Goal: Task Accomplishment & Management: Use online tool/utility

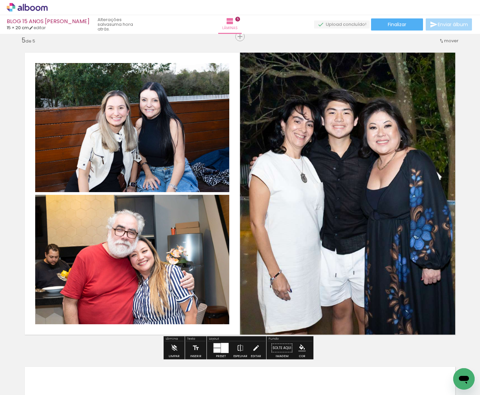
scroll to position [0, 328]
click at [242, 26] on div "Lâminas 5" at bounding box center [230, 24] width 24 height 19
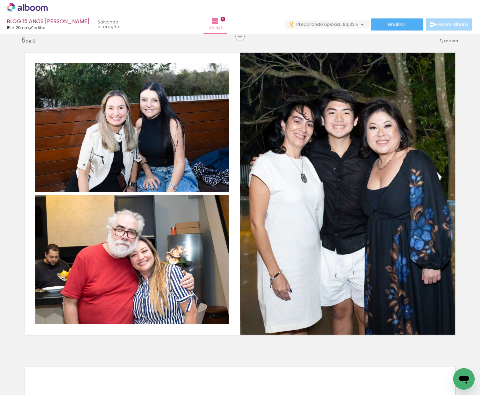
scroll to position [0, 478]
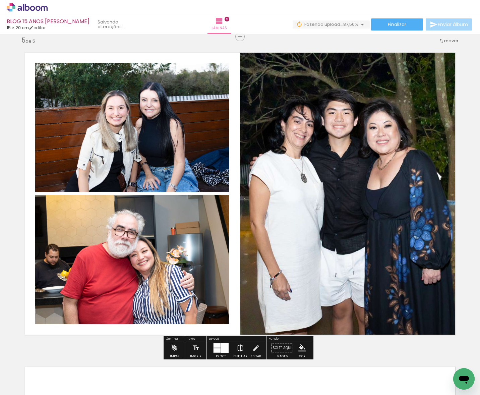
click at [257, 13] on div "› Editor de álbum" at bounding box center [240, 7] width 480 height 15
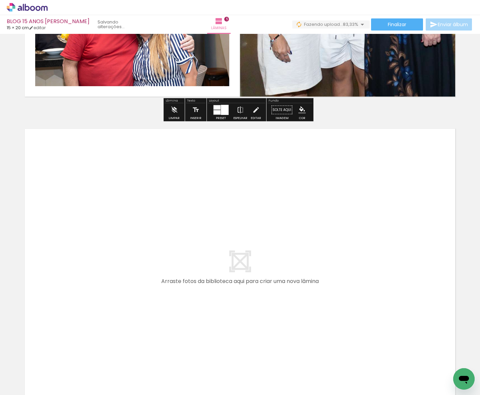
scroll to position [1595, 0]
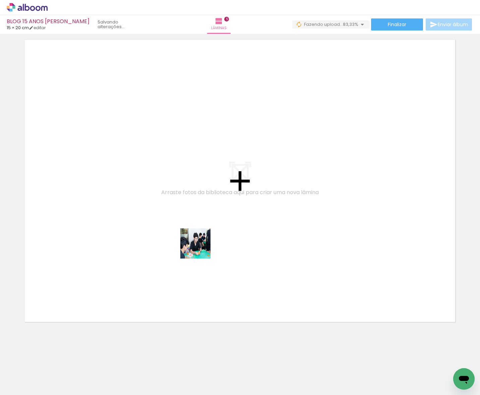
drag, startPoint x: 342, startPoint y: 374, endPoint x: 149, endPoint y: 223, distance: 244.7
click at [149, 223] on quentale-workspace at bounding box center [240, 197] width 480 height 395
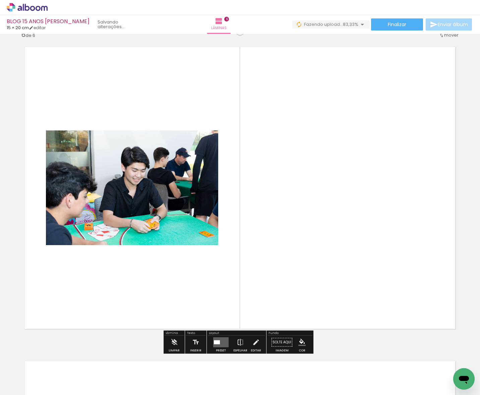
scroll to position [1578, 0]
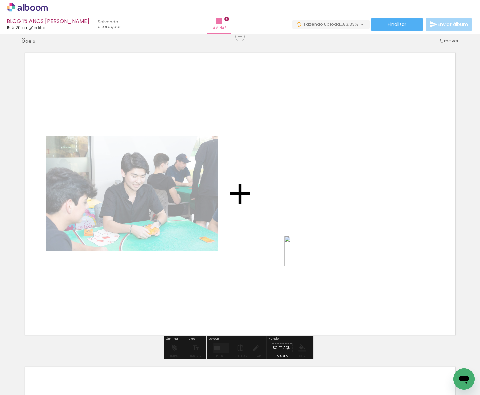
drag, startPoint x: 365, startPoint y: 340, endPoint x: 341, endPoint y: 287, distance: 58.2
click at [295, 250] on quentale-workspace at bounding box center [240, 197] width 480 height 395
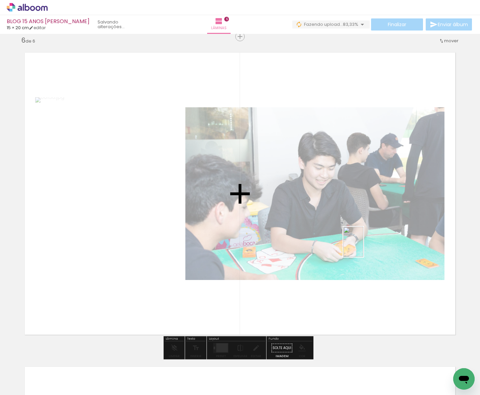
drag, startPoint x: 414, startPoint y: 372, endPoint x: 362, endPoint y: 244, distance: 137.9
click at [362, 245] on quentale-workspace at bounding box center [240, 197] width 480 height 395
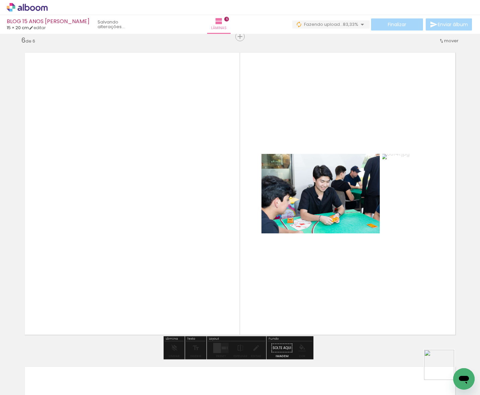
drag, startPoint x: 445, startPoint y: 371, endPoint x: 353, endPoint y: 266, distance: 140.1
click at [353, 266] on quentale-workspace at bounding box center [240, 197] width 480 height 395
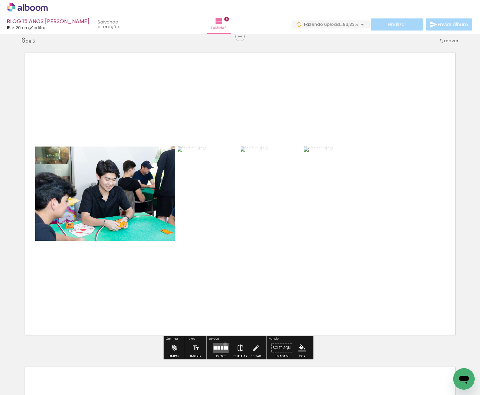
click at [223, 343] on quentale-layouter at bounding box center [220, 348] width 15 height 10
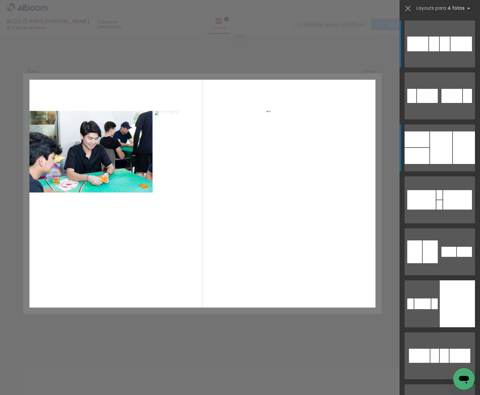
click at [453, 155] on div at bounding box center [464, 147] width 22 height 32
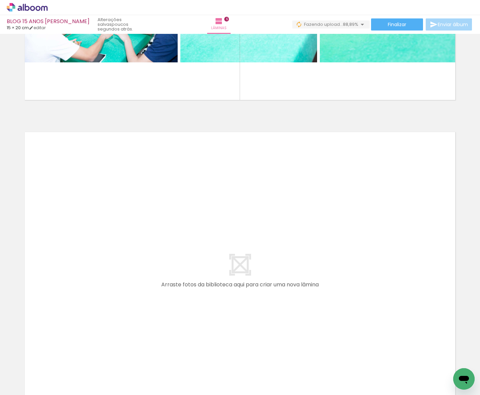
scroll to position [0, 590]
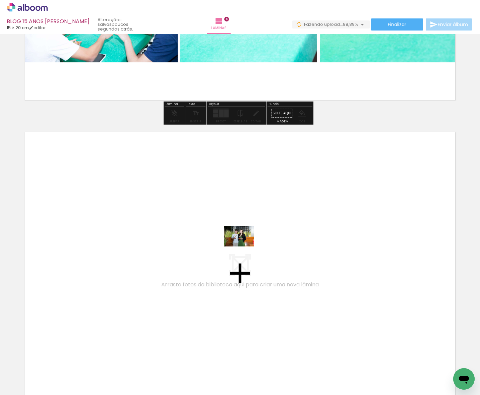
drag, startPoint x: 383, startPoint y: 377, endPoint x: 227, endPoint y: 239, distance: 208.5
click at [227, 239] on quentale-workspace at bounding box center [240, 197] width 480 height 395
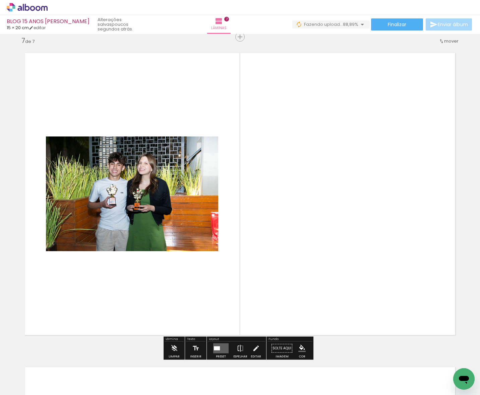
scroll to position [1891, 0]
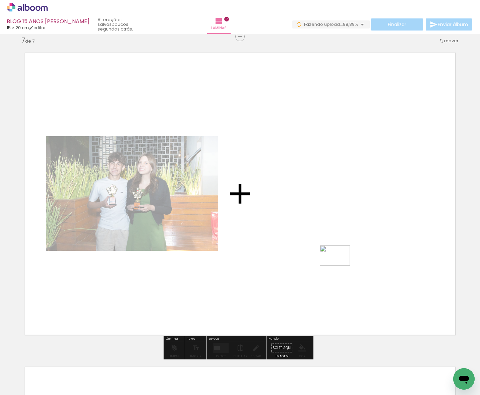
drag, startPoint x: 414, startPoint y: 370, endPoint x: 340, endPoint y: 265, distance: 128.5
click at [340, 265] on quentale-workspace at bounding box center [240, 197] width 480 height 395
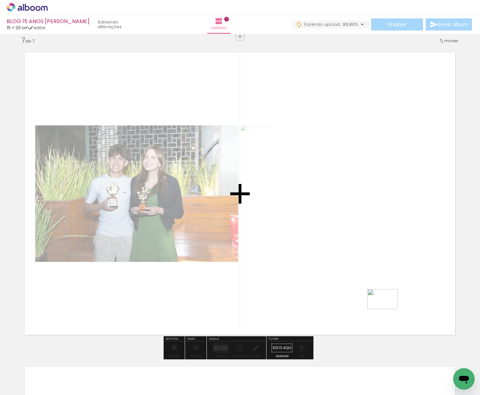
drag, startPoint x: 449, startPoint y: 366, endPoint x: 386, endPoint y: 308, distance: 85.8
click at [386, 308] on quentale-workspace at bounding box center [240, 197] width 480 height 395
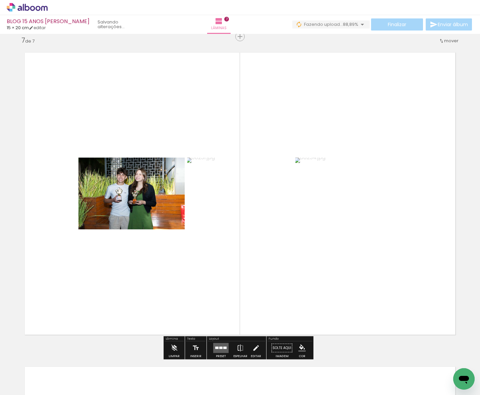
click at [223, 346] on div at bounding box center [224, 347] width 3 height 2
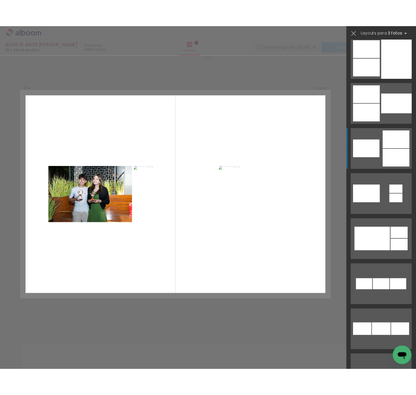
scroll to position [268, 0]
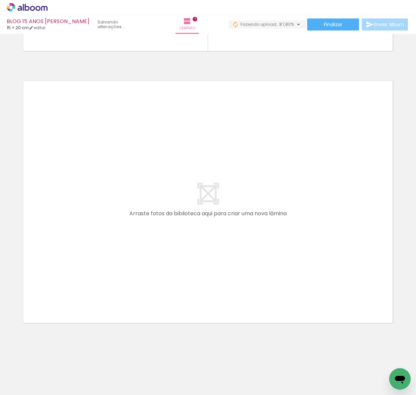
scroll to position [0, 845]
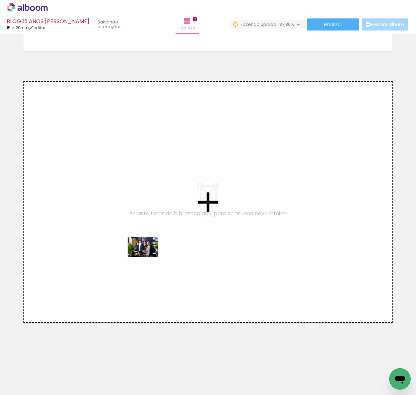
drag, startPoint x: 232, startPoint y: 377, endPoint x: 141, endPoint y: 254, distance: 153.1
click at [141, 254] on quentale-workspace at bounding box center [208, 197] width 416 height 395
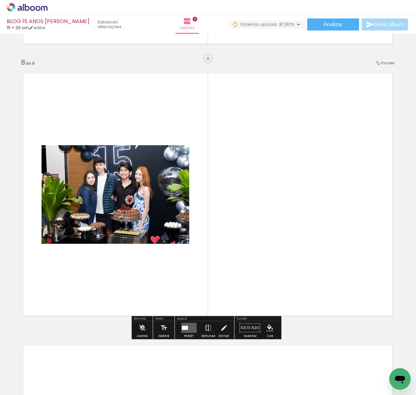
scroll to position [1889, 0]
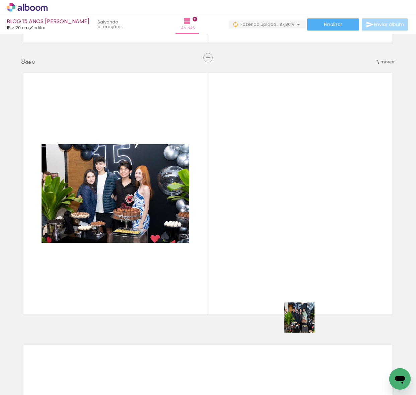
drag, startPoint x: 277, startPoint y: 375, endPoint x: 326, endPoint y: 248, distance: 135.7
click at [326, 248] on quentale-workspace at bounding box center [208, 197] width 416 height 395
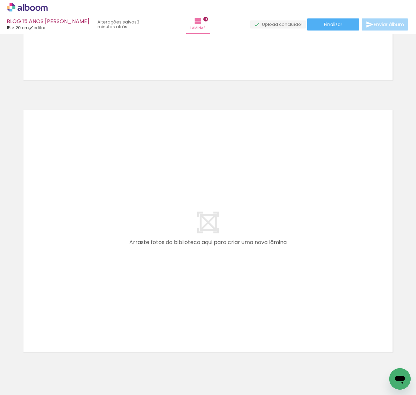
scroll to position [2157, 0]
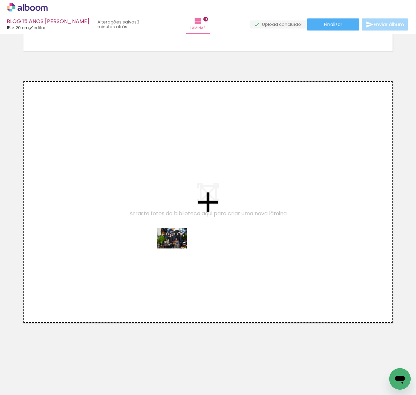
drag, startPoint x: 314, startPoint y: 374, endPoint x: 175, endPoint y: 247, distance: 188.5
click at [175, 247] on quentale-workspace at bounding box center [208, 197] width 416 height 395
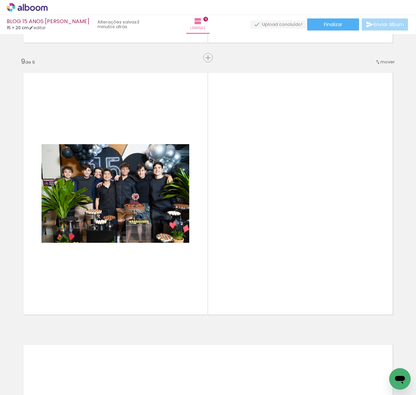
scroll to position [0, 996]
click at [184, 359] on iron-icon at bounding box center [181, 358] width 7 height 7
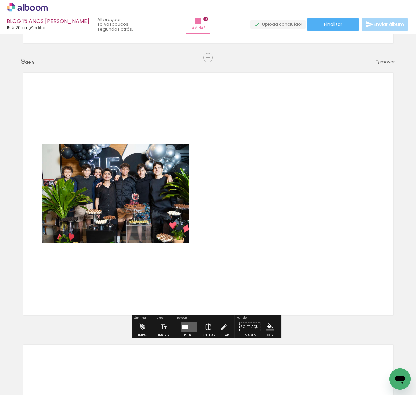
scroll to position [0, 1141]
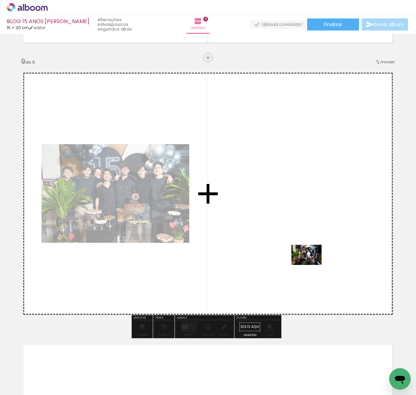
drag, startPoint x: 382, startPoint y: 369, endPoint x: 310, endPoint y: 263, distance: 128.4
click at [310, 263] on quentale-workspace at bounding box center [208, 197] width 416 height 395
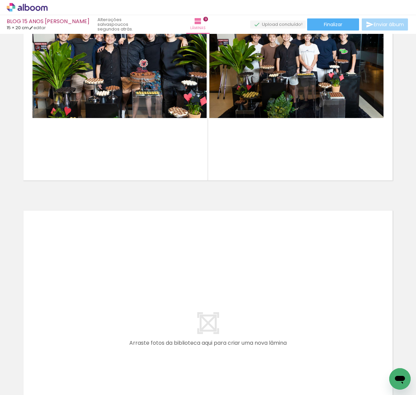
scroll to position [0, 1034]
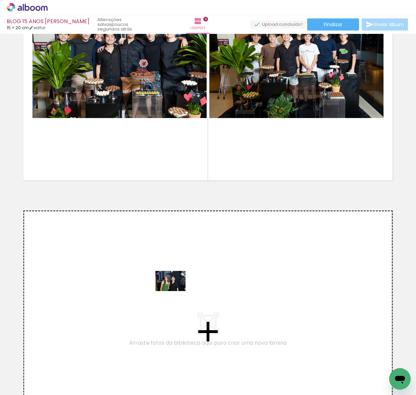
drag, startPoint x: 366, startPoint y: 368, endPoint x: 170, endPoint y: 290, distance: 210.6
click at [170, 290] on quentale-workspace at bounding box center [208, 197] width 416 height 395
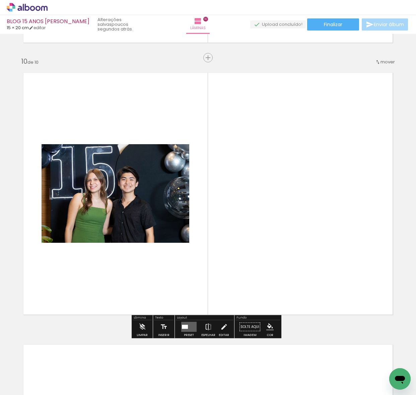
scroll to position [0, 1138]
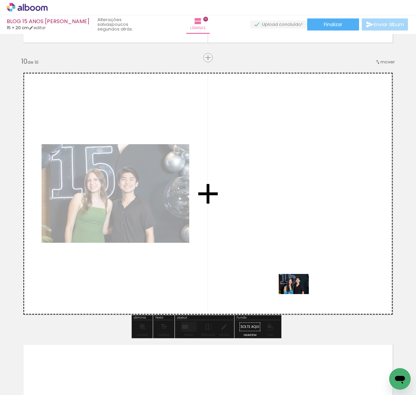
drag, startPoint x: 311, startPoint y: 375, endPoint x: 299, endPoint y: 292, distance: 84.4
click at [299, 292] on quentale-workspace at bounding box center [208, 197] width 416 height 395
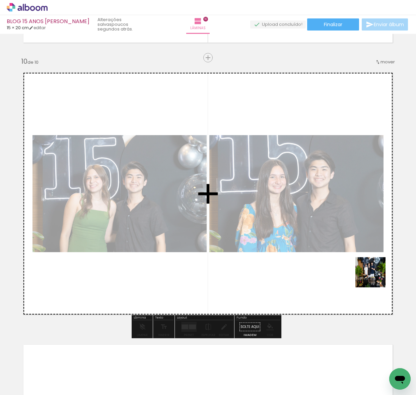
drag, startPoint x: 355, startPoint y: 378, endPoint x: 374, endPoint y: 247, distance: 132.3
click at [374, 248] on quentale-workspace at bounding box center [208, 197] width 416 height 395
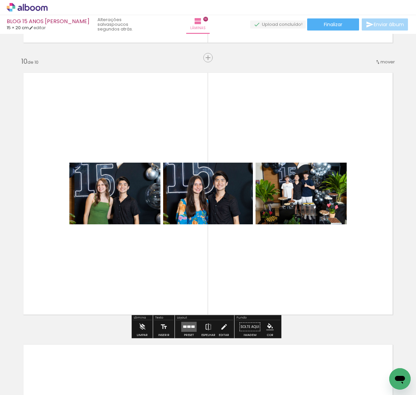
click at [185, 324] on quentale-layouter at bounding box center [188, 327] width 15 height 10
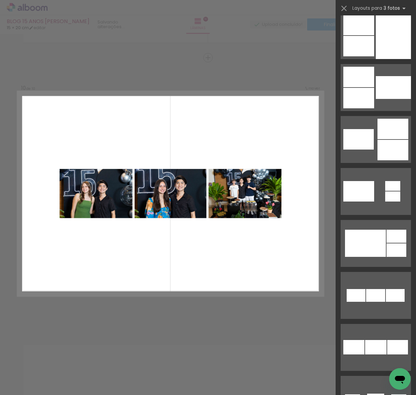
scroll to position [0, 0]
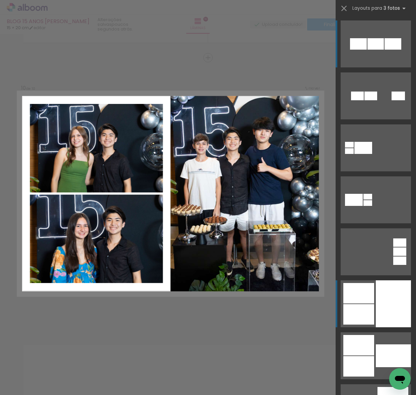
click at [394, 313] on div at bounding box center [393, 303] width 35 height 47
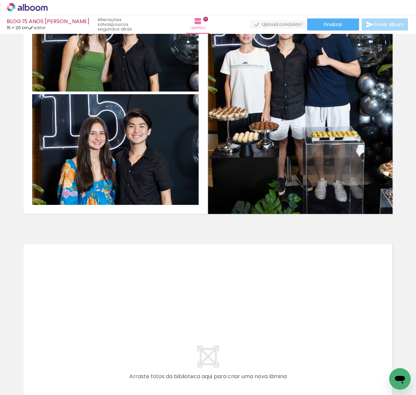
scroll to position [0, 964]
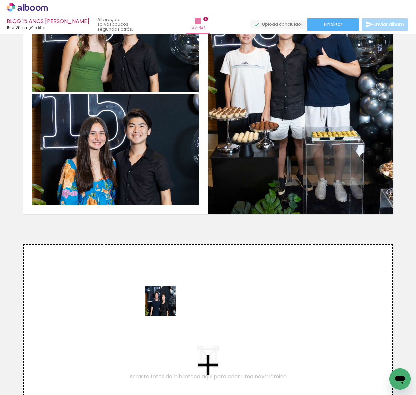
drag, startPoint x: 230, startPoint y: 376, endPoint x: 163, endPoint y: 304, distance: 98.4
click at [163, 304] on quentale-workspace at bounding box center [208, 197] width 416 height 395
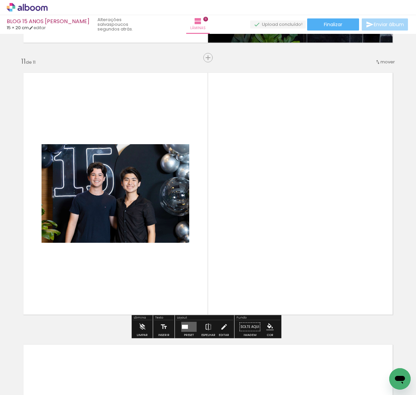
scroll to position [2704, 0]
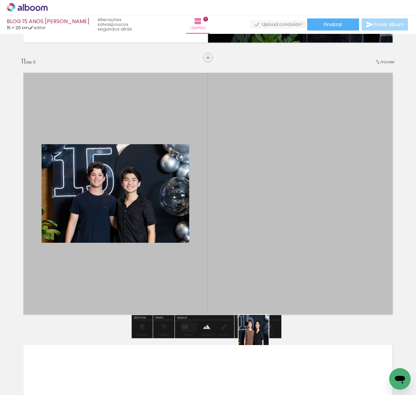
drag, startPoint x: 268, startPoint y: 367, endPoint x: 243, endPoint y: 276, distance: 94.7
click at [221, 263] on quentale-workspace at bounding box center [208, 197] width 416 height 395
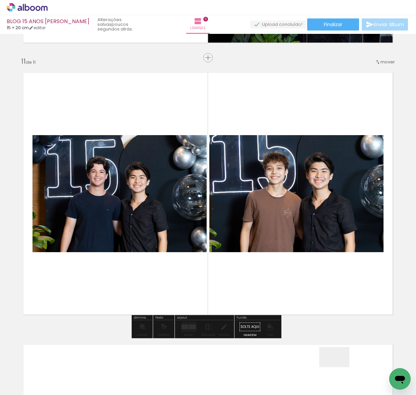
drag, startPoint x: 339, startPoint y: 367, endPoint x: 303, endPoint y: 260, distance: 112.6
click at [265, 225] on quentale-workspace at bounding box center [208, 197] width 416 height 395
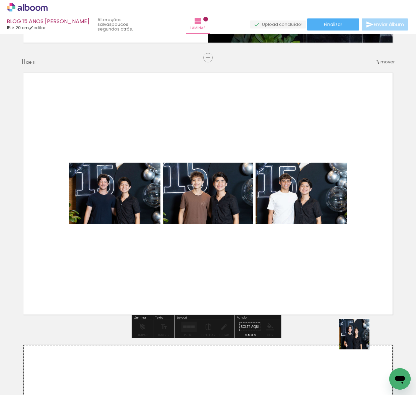
drag, startPoint x: 377, startPoint y: 371, endPoint x: 291, endPoint y: 260, distance: 140.4
click at [291, 260] on quentale-workspace at bounding box center [208, 197] width 416 height 395
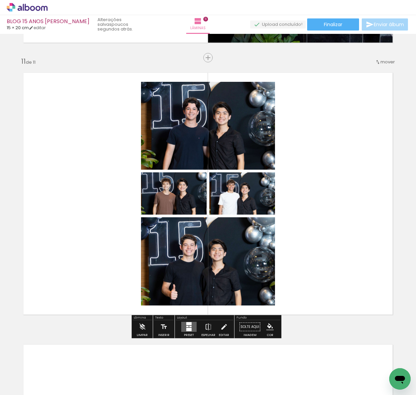
click at [186, 325] on quentale-layouter at bounding box center [188, 327] width 15 height 10
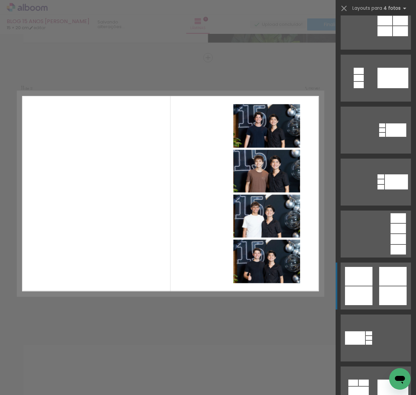
scroll to position [201, 0]
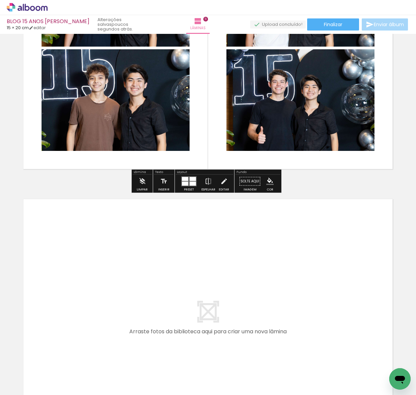
scroll to position [2771, 0]
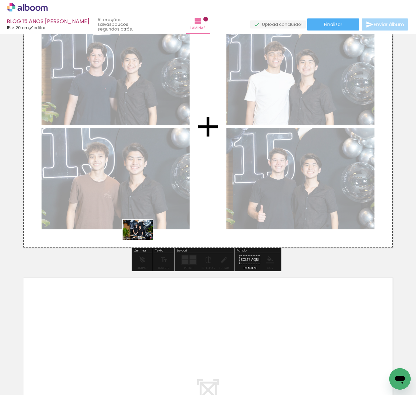
drag, startPoint x: 165, startPoint y: 369, endPoint x: 154, endPoint y: 237, distance: 133.1
click at [142, 227] on quentale-workspace at bounding box center [208, 197] width 416 height 395
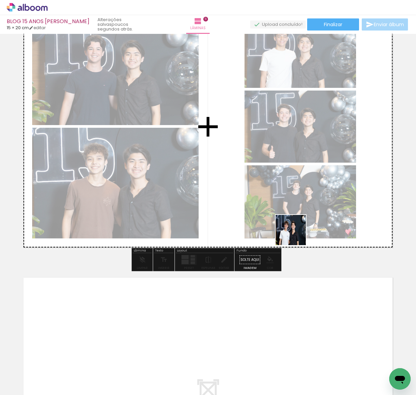
drag, startPoint x: 287, startPoint y: 299, endPoint x: 301, endPoint y: 197, distance: 103.5
click at [301, 197] on quentale-workspace at bounding box center [208, 197] width 416 height 395
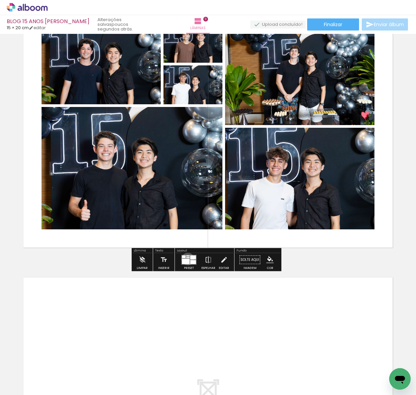
drag, startPoint x: 186, startPoint y: 258, endPoint x: 401, endPoint y: 161, distance: 235.3
click at [187, 259] on div at bounding box center [186, 261] width 8 height 5
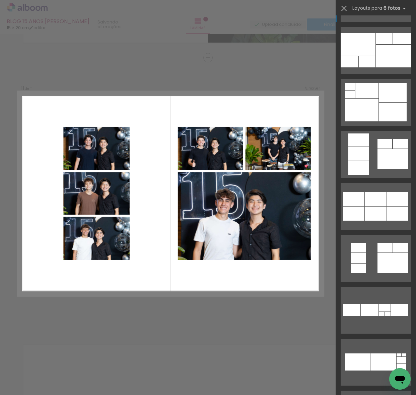
scroll to position [670, 0]
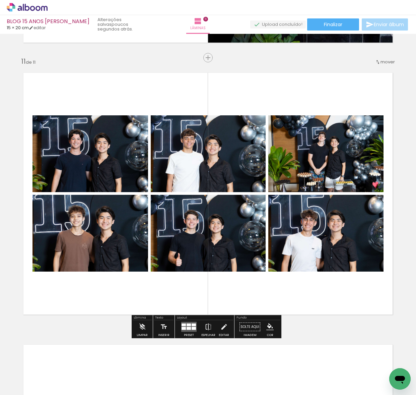
scroll to position [0, 1141]
click at [289, 293] on quentale-layouter at bounding box center [208, 193] width 383 height 255
click at [324, 23] on span "Finalizar" at bounding box center [333, 24] width 18 height 5
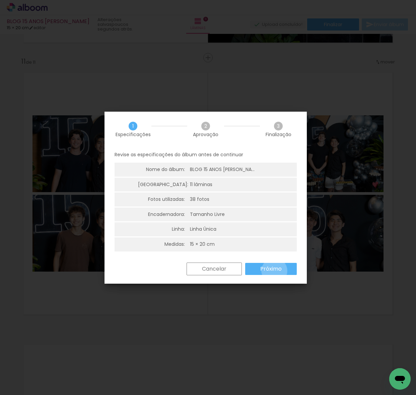
click at [0, 0] on slot "Próximo" at bounding box center [0, 0] width 0 height 0
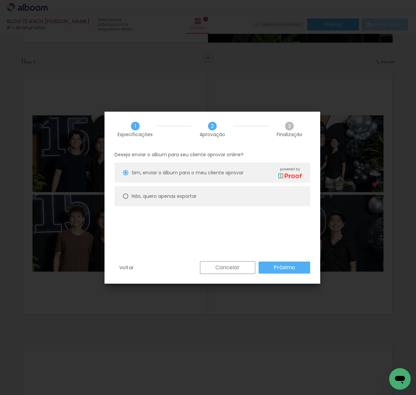
click at [125, 175] on div at bounding box center [125, 172] width 5 height 5
type paper-radio-button "on"
click at [309, 265] on paper-button "Próximo" at bounding box center [285, 267] width 52 height 12
type input "Alta, 300 DPI"
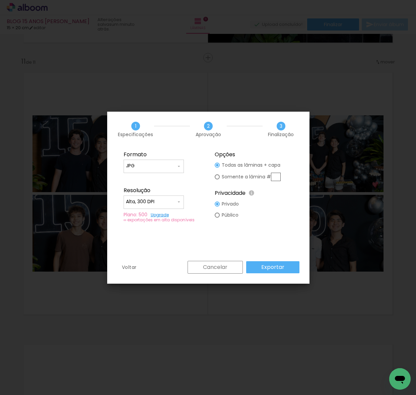
click at [0, 0] on slot "Exportar" at bounding box center [0, 0] width 0 height 0
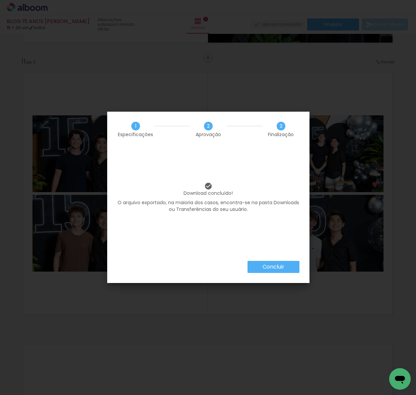
scroll to position [0, 1141]
click at [0, 0] on slot "Concluir" at bounding box center [0, 0] width 0 height 0
